Goal: Obtain resource: Download file/media

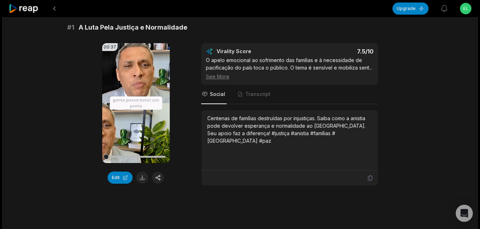
scroll to position [71, 0]
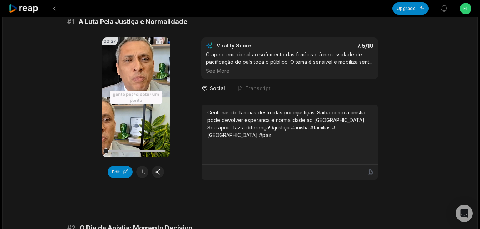
click at [134, 99] on icon at bounding box center [135, 97] width 5 height 6
click at [142, 171] on button at bounding box center [142, 172] width 12 height 12
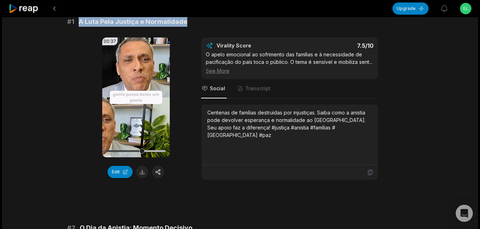
drag, startPoint x: 78, startPoint y: 21, endPoint x: 187, endPoint y: 19, distance: 108.7
click at [187, 19] on div "# 1 A Luta Pela Justiça e Normalidade" at bounding box center [240, 22] width 346 height 10
copy span "A Luta Pela Justiça e Normalidade"
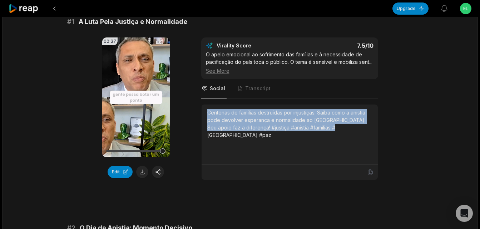
drag, startPoint x: 208, startPoint y: 113, endPoint x: 328, endPoint y: 130, distance: 121.4
click at [328, 130] on div "Centenas de famílias destruídas por injustiças. Saiba como a anistia pode devol…" at bounding box center [289, 124] width 165 height 30
copy div "Centenas de famílias destruídas por injustiças. Saiba como a anistia pode devol…"
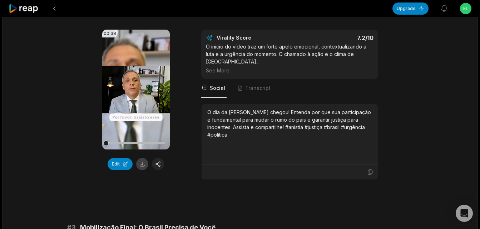
click at [144, 165] on button at bounding box center [142, 164] width 12 height 12
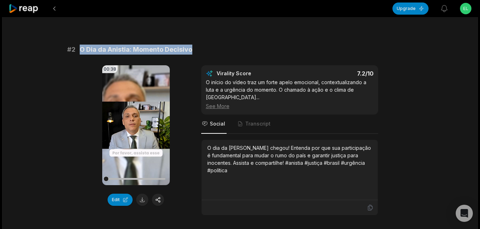
drag, startPoint x: 80, startPoint y: 48, endPoint x: 193, endPoint y: 45, distance: 113.0
click at [193, 45] on div "# 2 O Dia da Anistia: Momento Decisivo" at bounding box center [240, 50] width 346 height 10
copy span "O Dia da Anistia: Momento Decisivo"
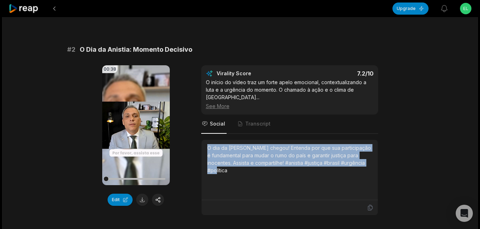
drag, startPoint x: 208, startPoint y: 142, endPoint x: 233, endPoint y: 172, distance: 39.6
click at [233, 172] on div "O dia da [PERSON_NAME] chegou! Entenda por que sua participação é fundamental p…" at bounding box center [289, 169] width 165 height 51
copy div "O dia da [PERSON_NAME] chegou! Entenda por que sua participação é fundamental p…"
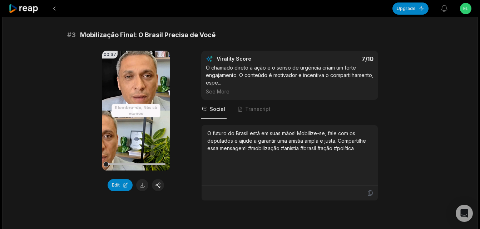
scroll to position [500, 0]
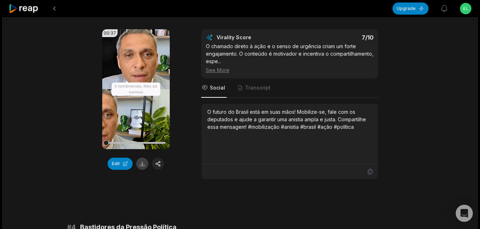
click at [144, 158] on button at bounding box center [142, 164] width 12 height 12
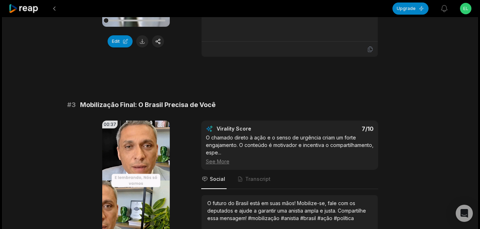
scroll to position [393, 0]
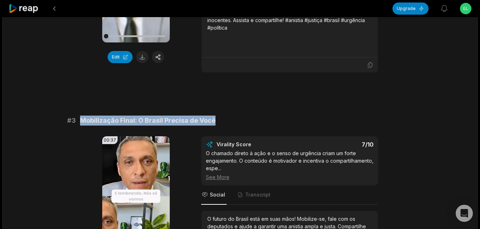
drag, startPoint x: 82, startPoint y: 113, endPoint x: 216, endPoint y: 115, distance: 134.0
click at [216, 116] on div "# 3 Mobilização Final: O Brasil Precisa de Você" at bounding box center [240, 121] width 346 height 10
copy span "Mobilização Final: O Brasil Precisa de Você"
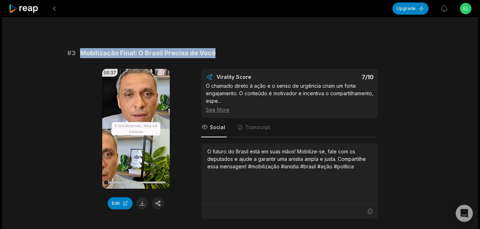
scroll to position [465, 0]
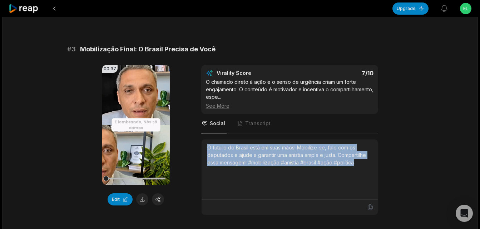
drag, startPoint x: 207, startPoint y: 141, endPoint x: 362, endPoint y: 160, distance: 156.3
click at [362, 160] on div "O futuro do Brasil está em suas mãos! Mobilize-se, fale com os deputados e ajud…" at bounding box center [289, 169] width 165 height 51
copy div "O futuro do Brasil está em suas mãos! Mobilize-se, fale com os deputados e ajud…"
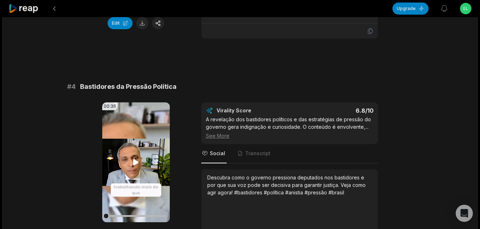
scroll to position [643, 0]
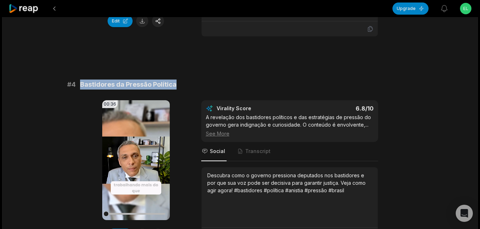
drag, startPoint x: 80, startPoint y: 77, endPoint x: 175, endPoint y: 72, distance: 95.2
click at [175, 80] on div "# 4 Bastidores da Pressão Política" at bounding box center [240, 85] width 346 height 10
copy span "Bastidores da Pressão Política"
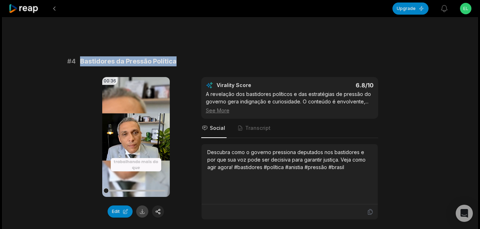
scroll to position [679, 0]
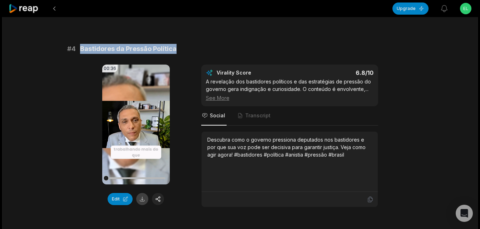
click at [142, 193] on button at bounding box center [142, 199] width 12 height 12
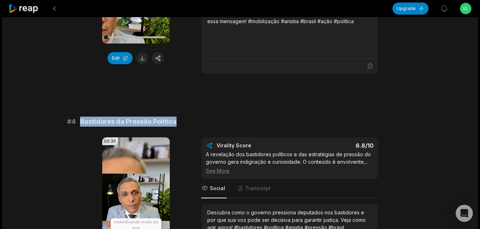
scroll to position [608, 0]
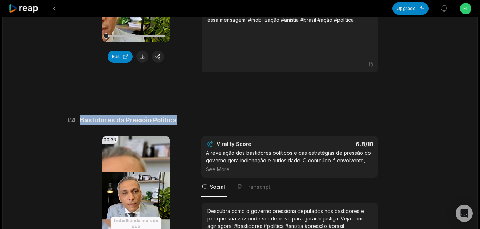
copy span "Bastidores da Pressão Política"
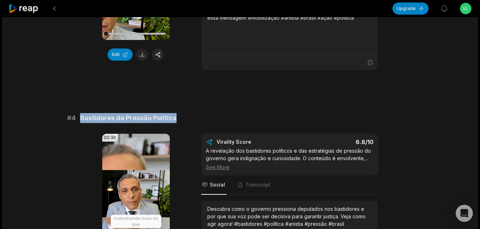
scroll to position [679, 0]
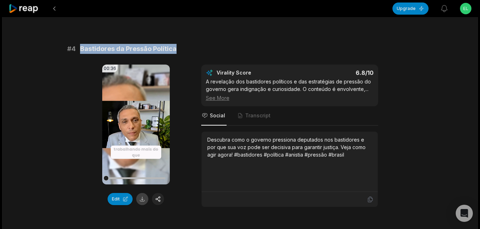
click at [143, 193] on button at bounding box center [142, 199] width 12 height 12
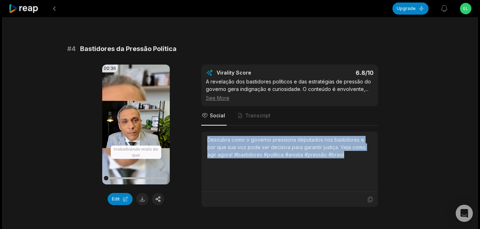
drag, startPoint x: 208, startPoint y: 133, endPoint x: 338, endPoint y: 150, distance: 131.6
click at [338, 150] on div "Descubra como o governo pressiona deputados nos bastidores e por que sua voz po…" at bounding box center [289, 147] width 165 height 23
copy div "Descubra como o governo pressiona deputados nos bastidores e por que sua voz po…"
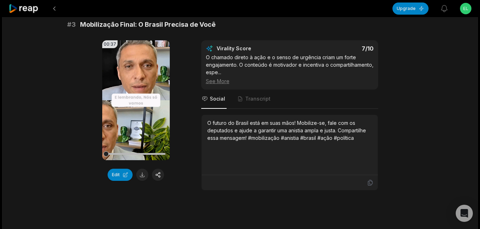
scroll to position [704, 0]
